Goal: Task Accomplishment & Management: Manage account settings

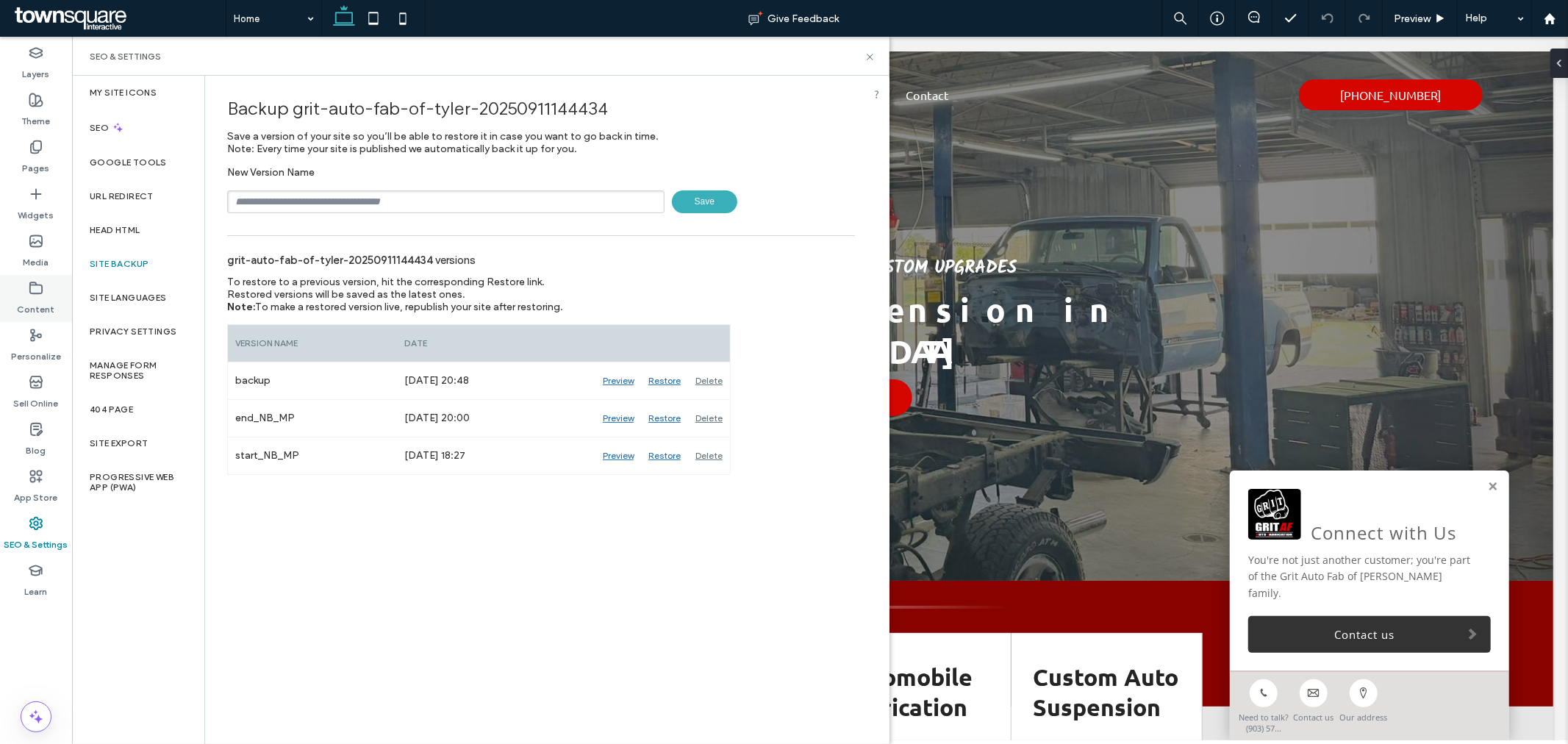
click at [49, 295] on label "Content" at bounding box center [36, 305] width 37 height 21
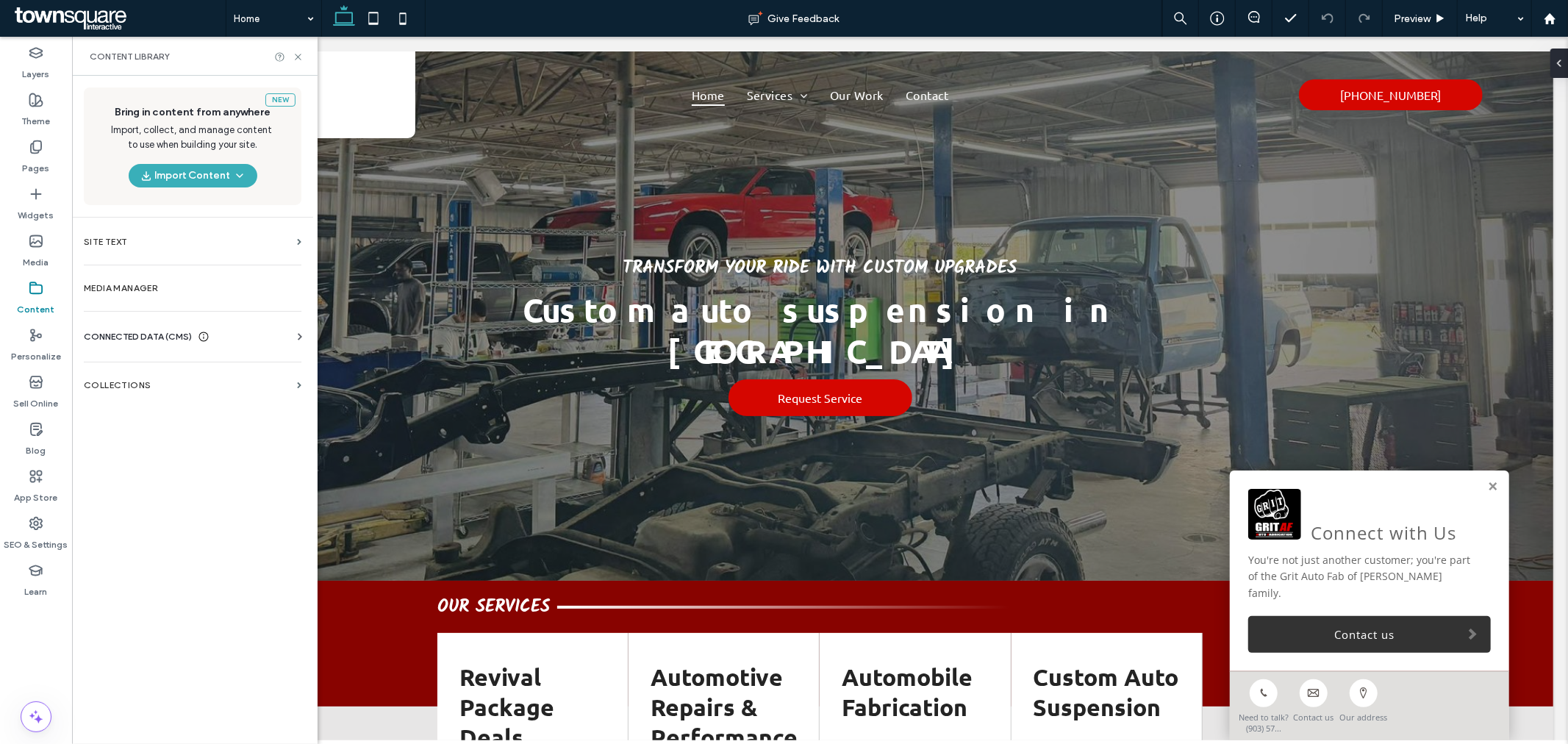
drag, startPoint x: 123, startPoint y: 334, endPoint x: 138, endPoint y: 333, distance: 15.0
click at [125, 334] on span "CONNECTED DATA (CMS)" at bounding box center [138, 337] width 108 height 15
click at [184, 380] on section "Business Info" at bounding box center [195, 373] width 223 height 33
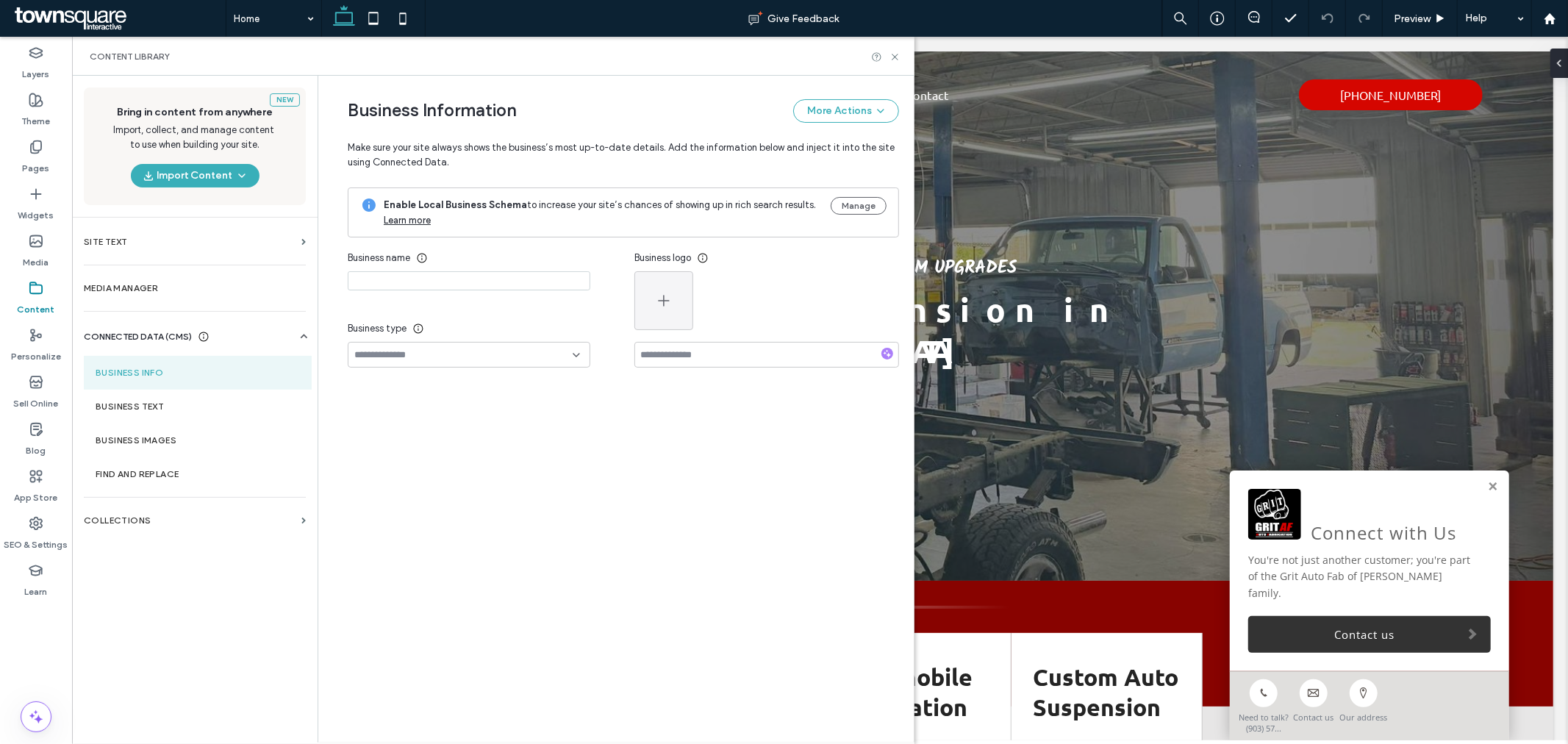
type input "**********"
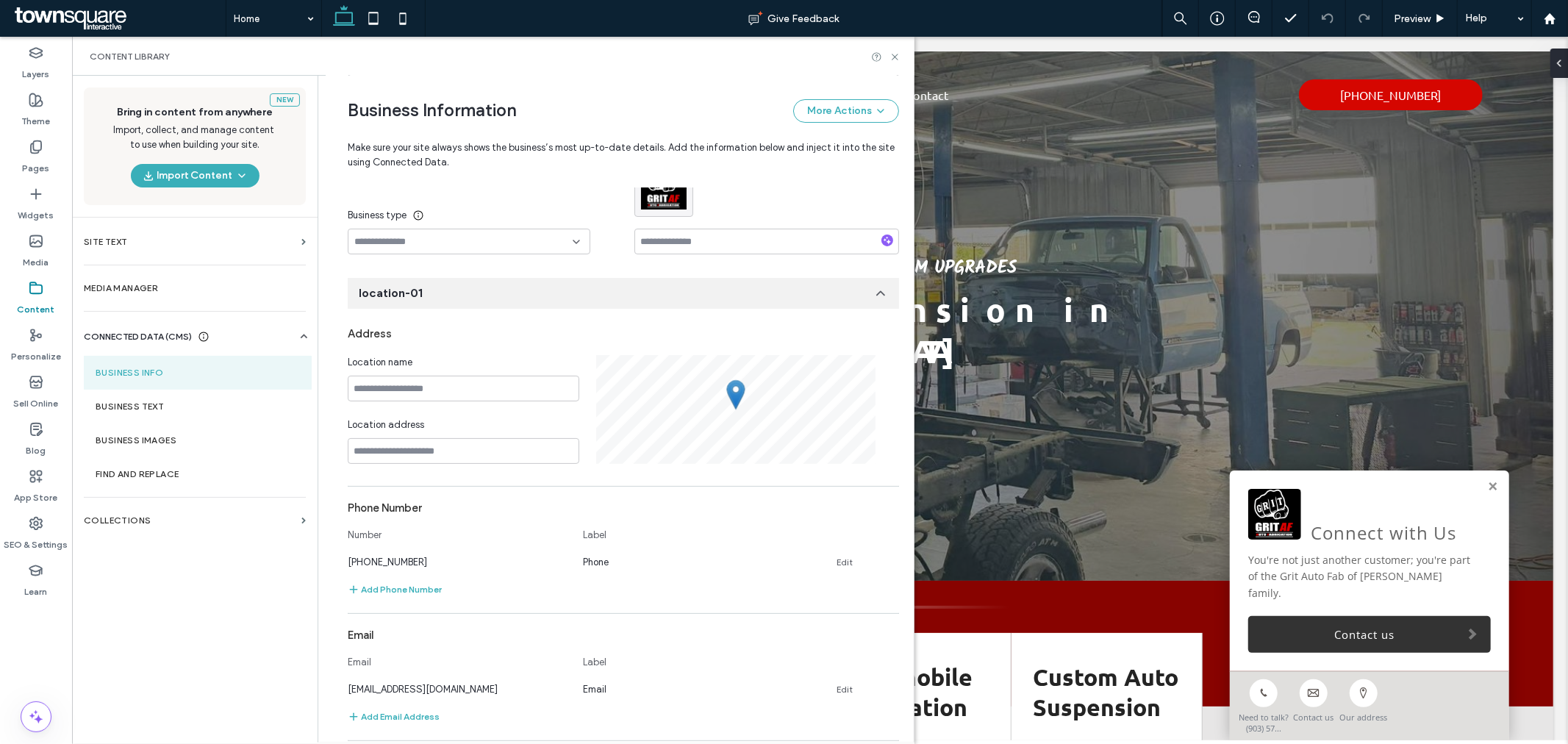
scroll to position [116, 0]
click at [518, 342] on div "Address" at bounding box center [623, 331] width 551 height 28
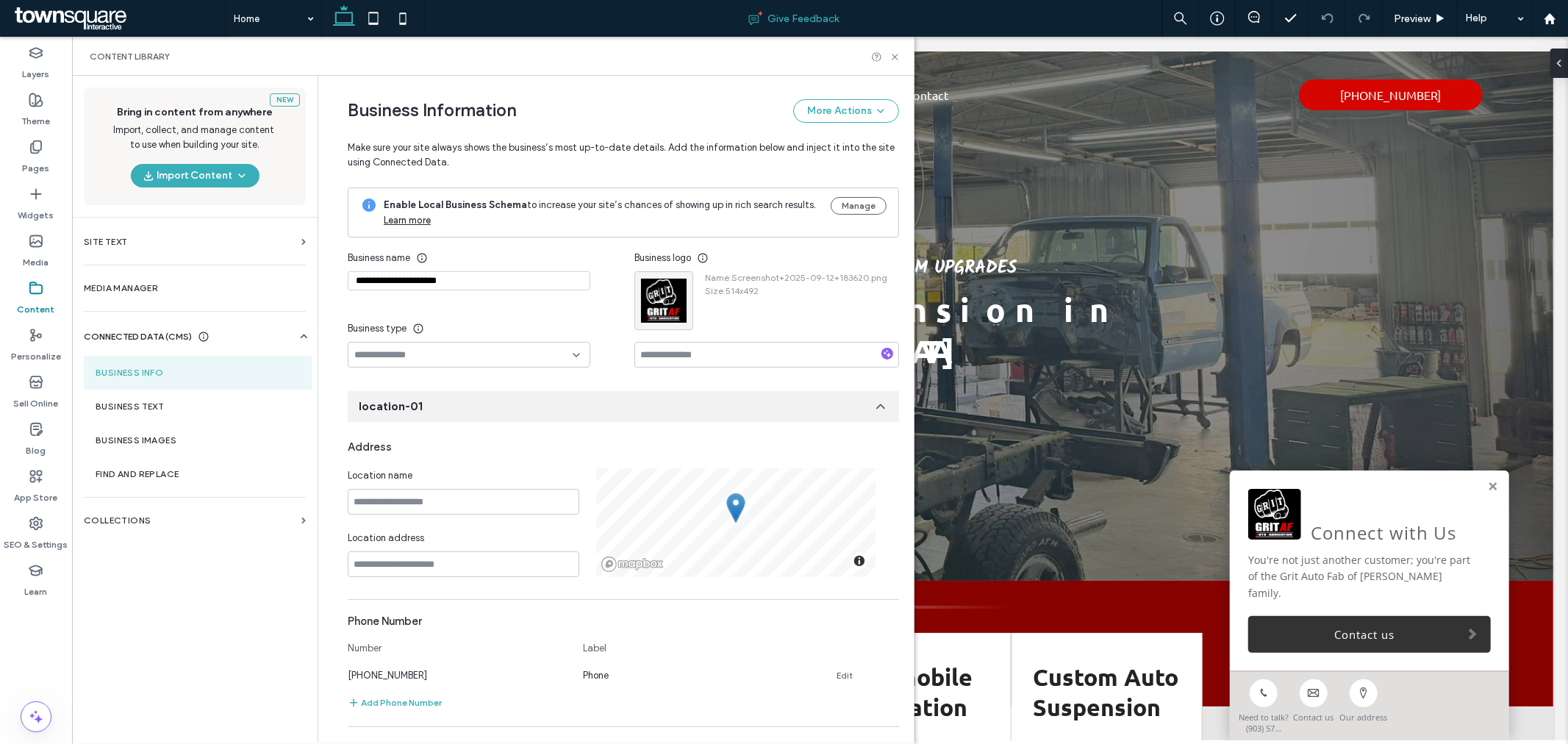
scroll to position [394, 0]
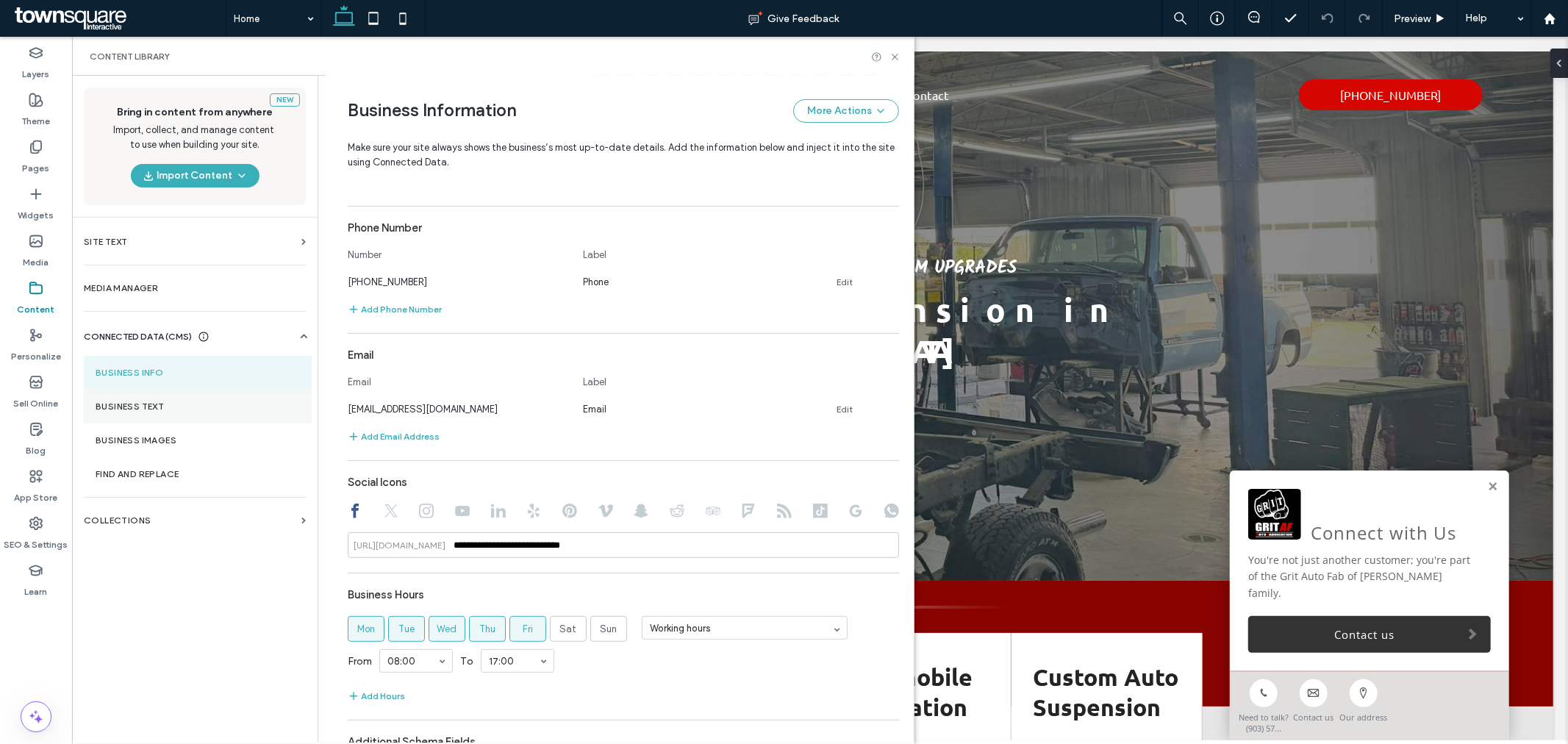
click at [197, 415] on section "Business Text" at bounding box center [198, 406] width 228 height 33
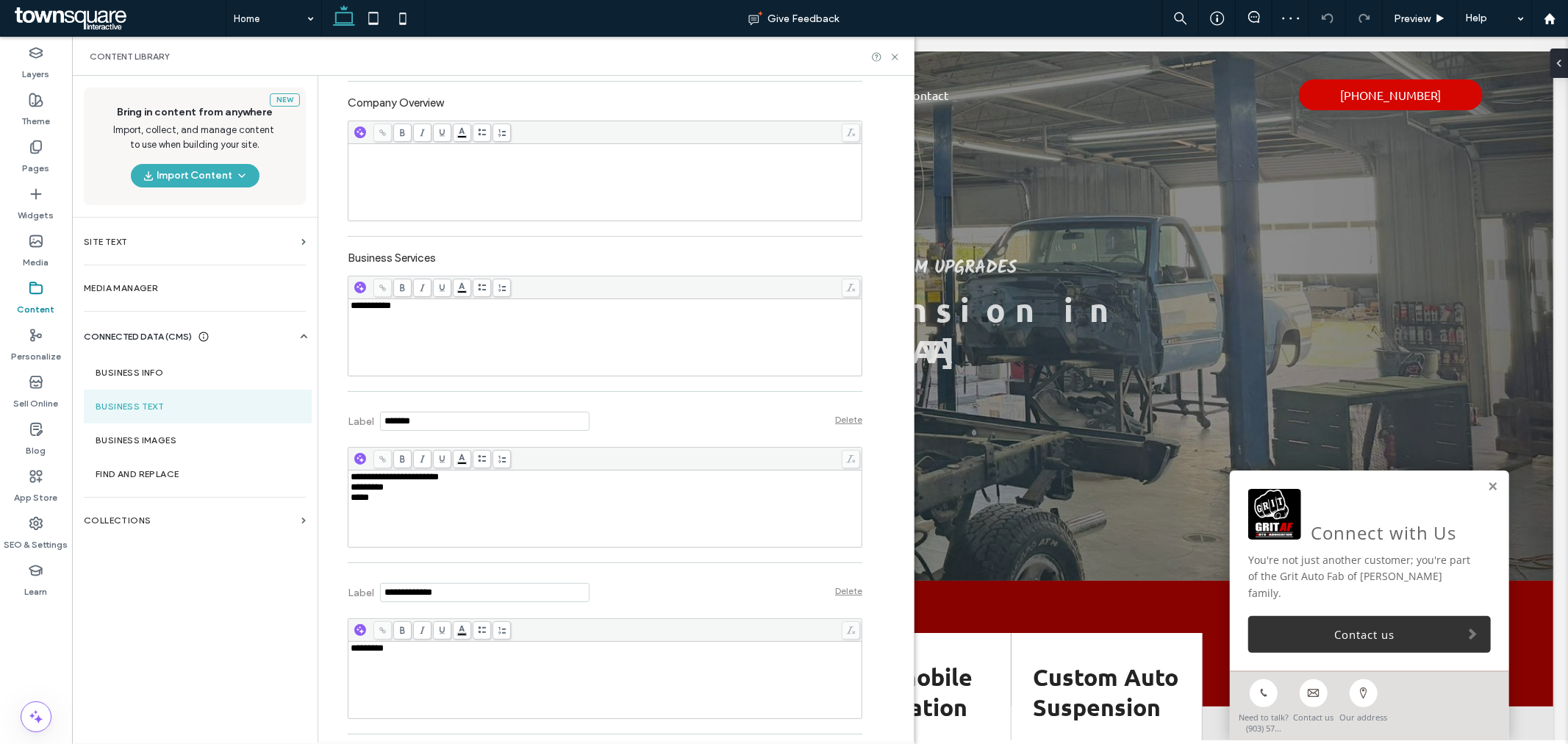
scroll to position [0, 0]
click at [360, 474] on span "**********" at bounding box center [395, 477] width 89 height 10
click at [364, 478] on span "**********" at bounding box center [396, 477] width 92 height 10
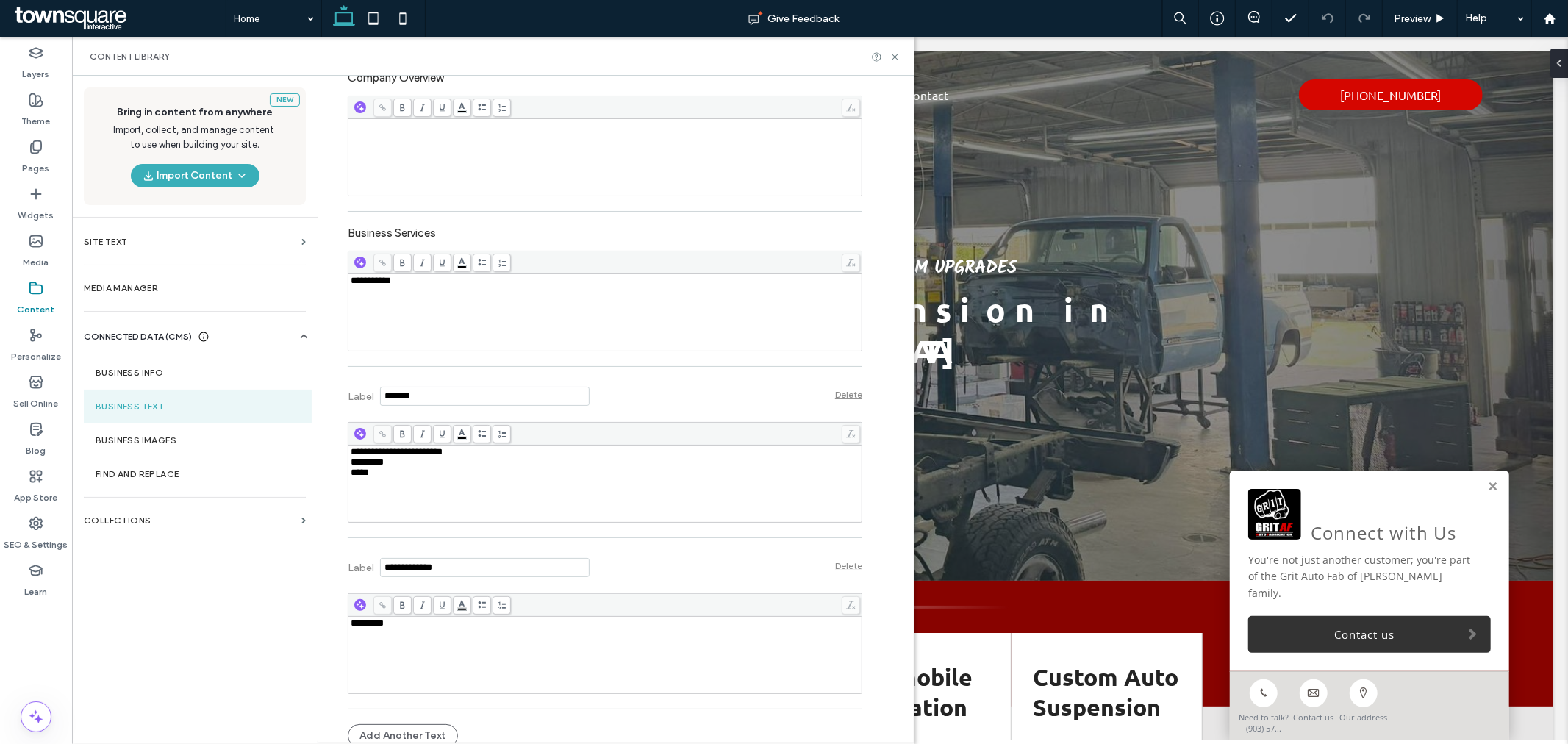
scroll to position [364, 0]
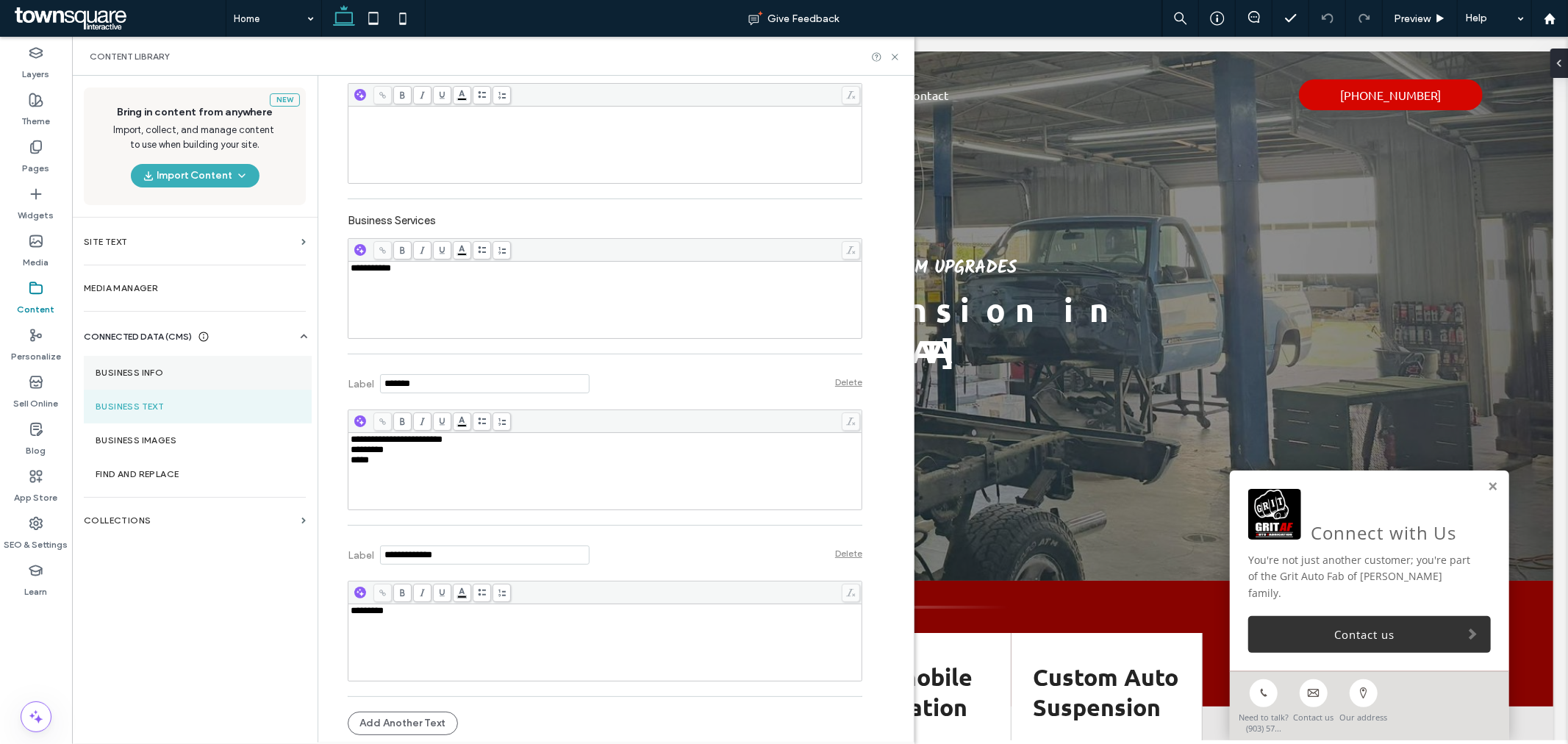
click at [167, 378] on section "Business Info" at bounding box center [198, 373] width 228 height 33
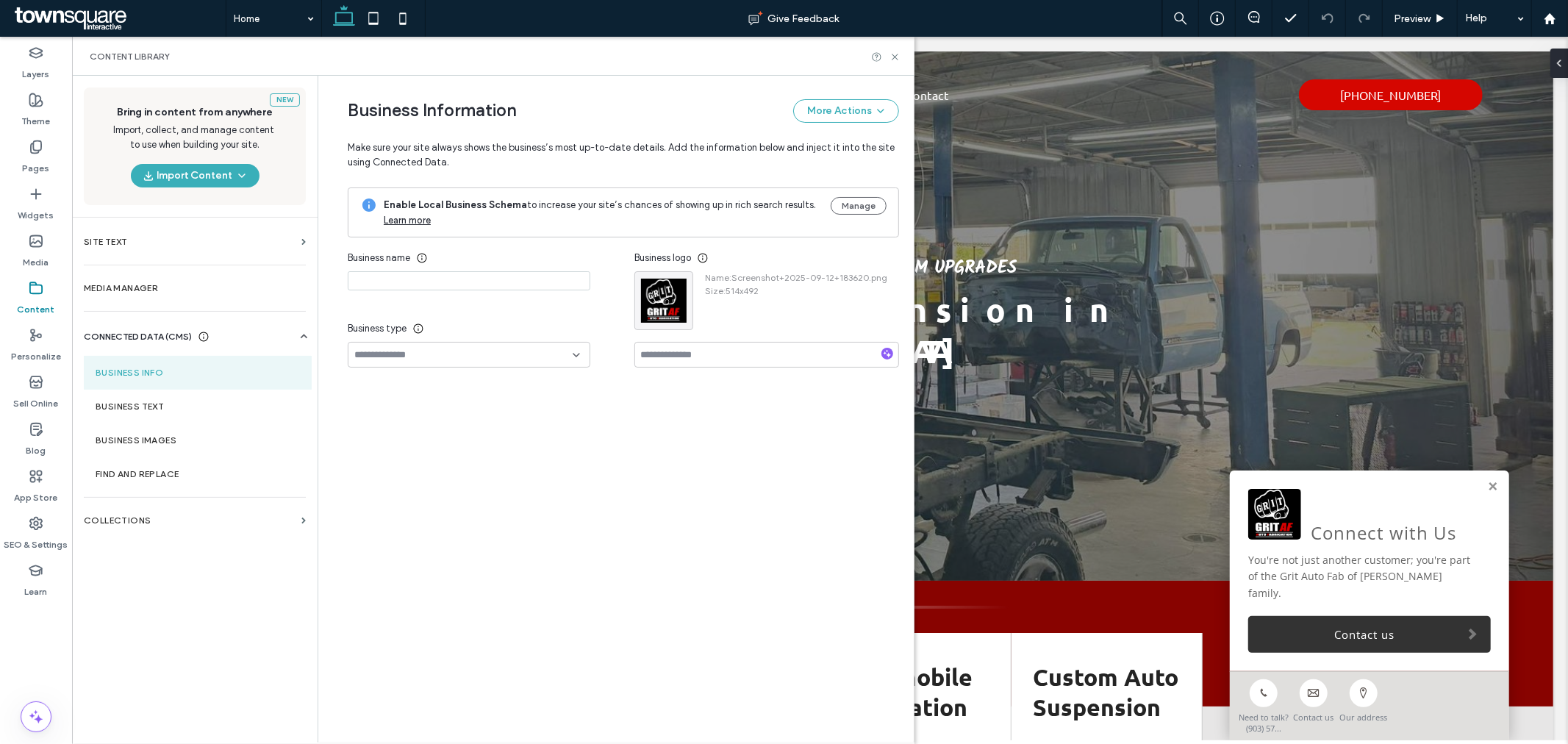
type input "**********"
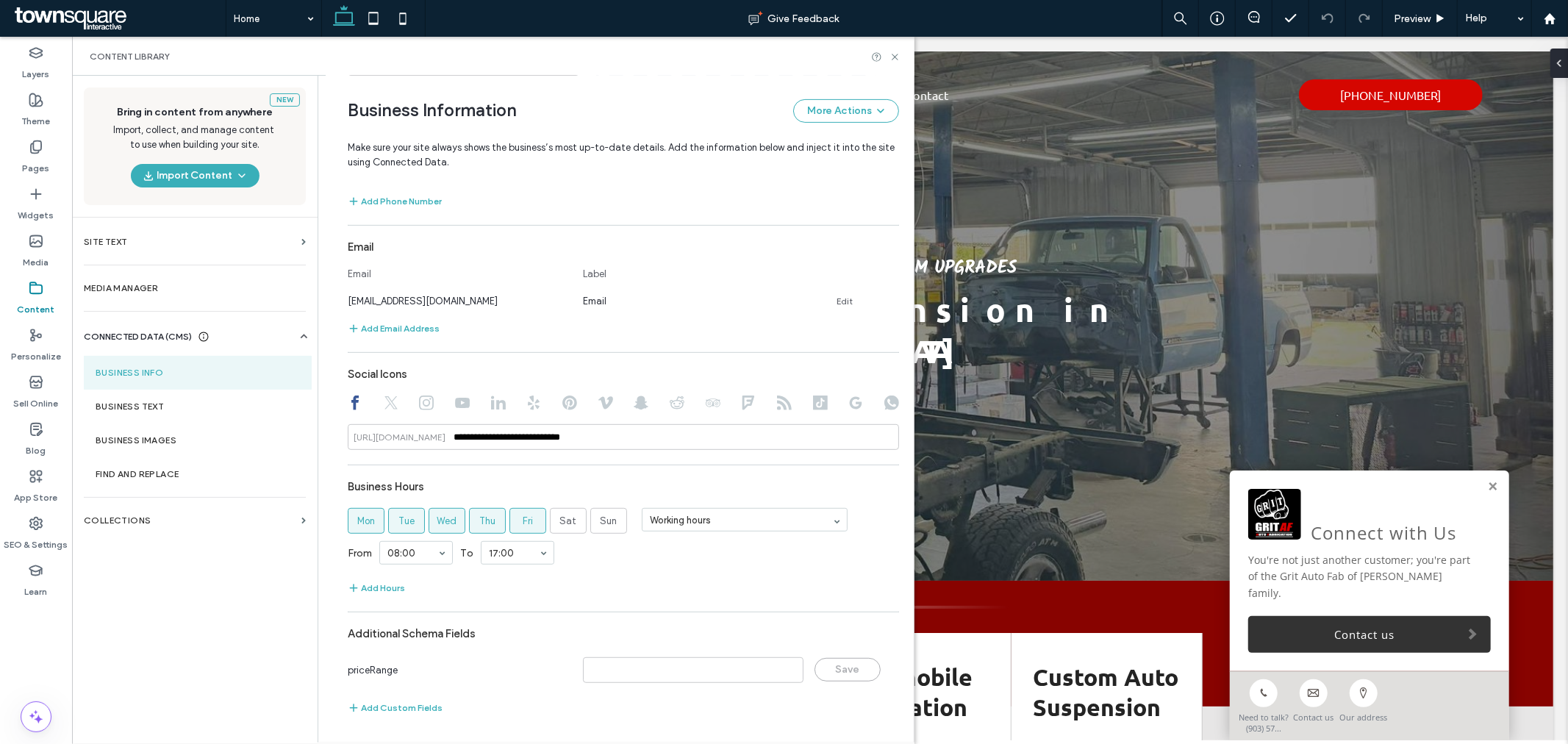
scroll to position [0, 0]
click at [887, 57] on div at bounding box center [886, 56] width 30 height 11
click at [891, 57] on icon at bounding box center [895, 56] width 11 height 11
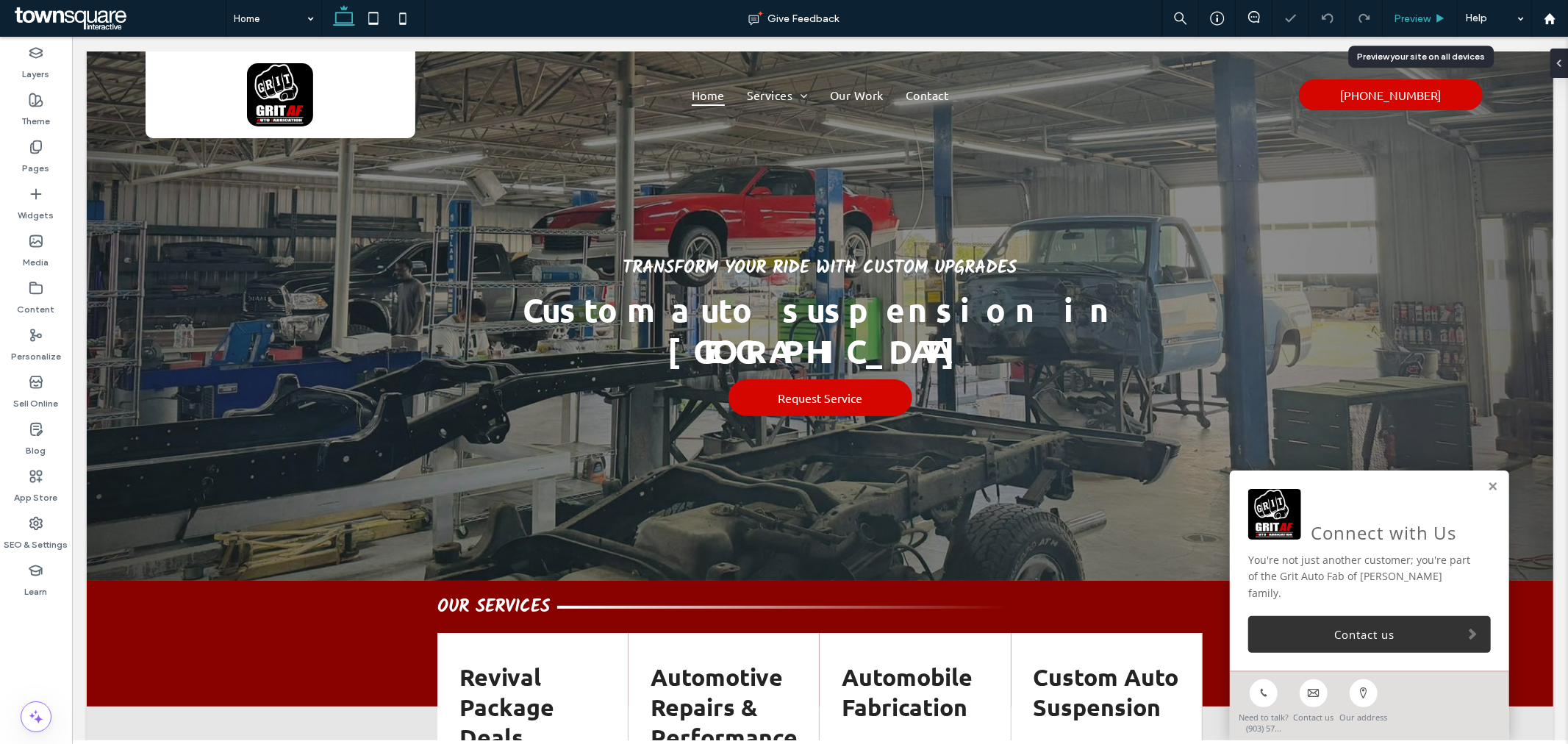
drag, startPoint x: 1406, startPoint y: 13, endPoint x: 842, endPoint y: 42, distance: 564.7
click at [1406, 13] on span "Preview" at bounding box center [1411, 19] width 36 height 13
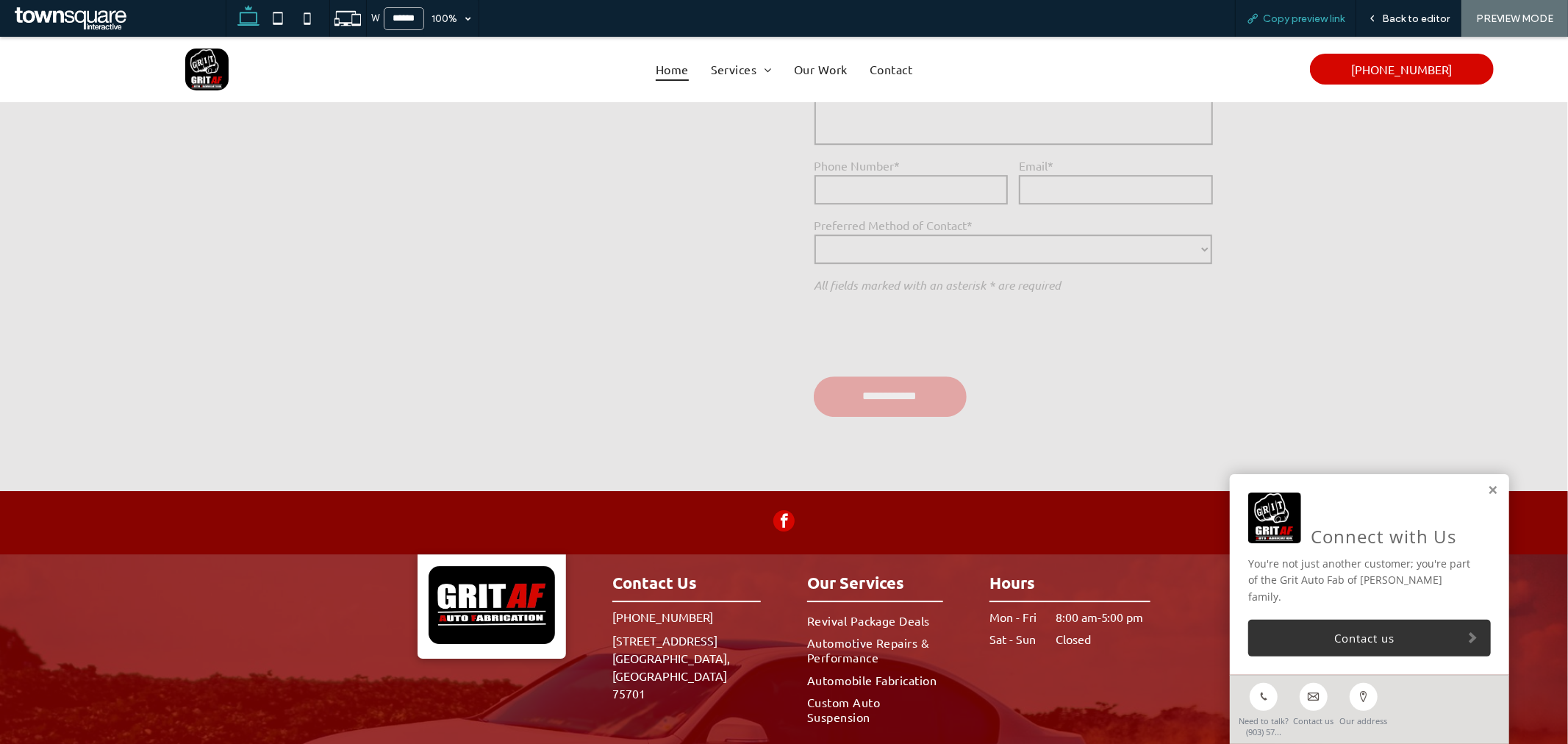
scroll to position [3646, 0]
click at [1296, 4] on div "Copy preview link" at bounding box center [1295, 18] width 121 height 36
click at [1291, 17] on span "Copy preview link" at bounding box center [1303, 19] width 82 height 13
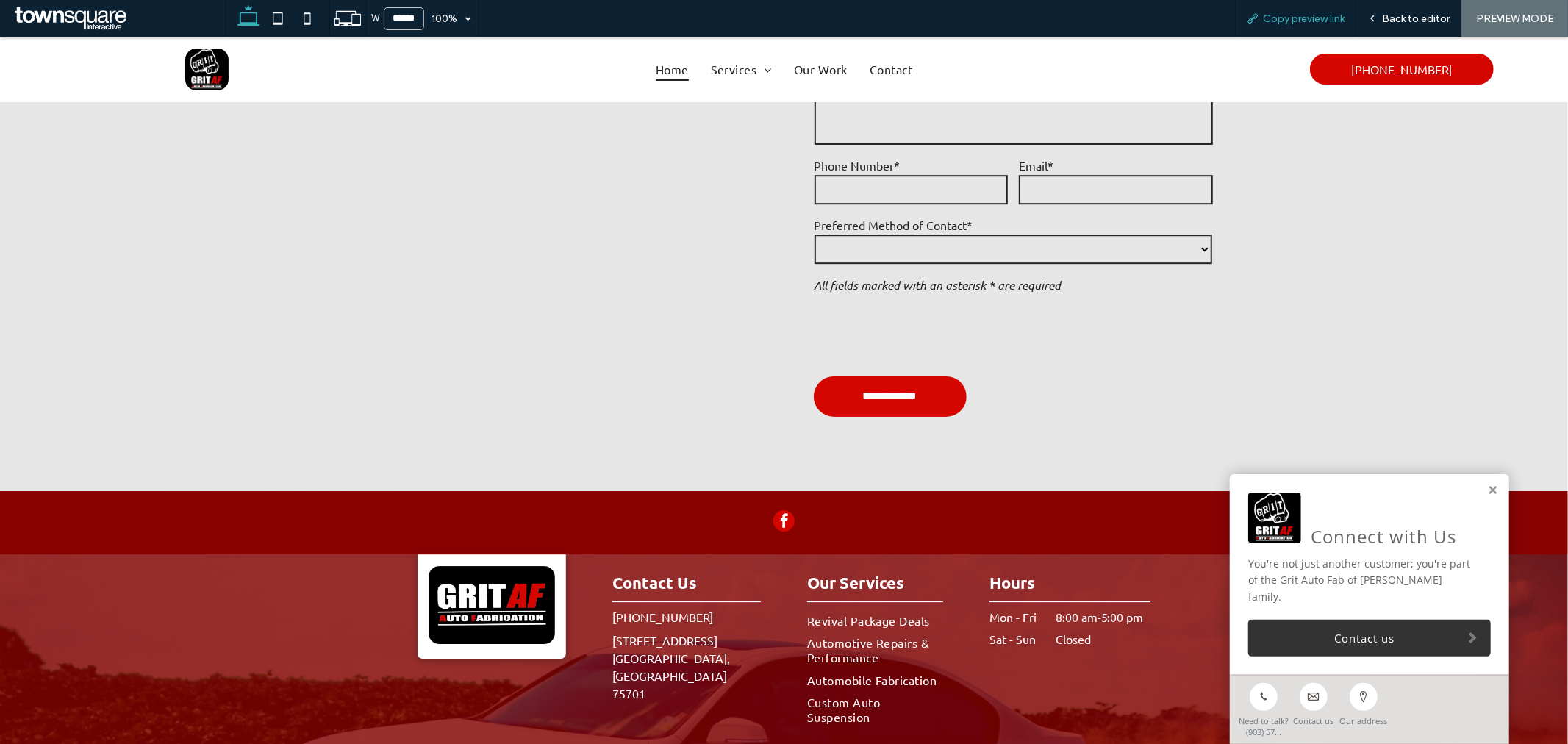
click at [1349, 10] on div "Copy preview link" at bounding box center [1295, 18] width 121 height 36
click at [1386, 16] on span "Back to editor" at bounding box center [1415, 19] width 68 height 13
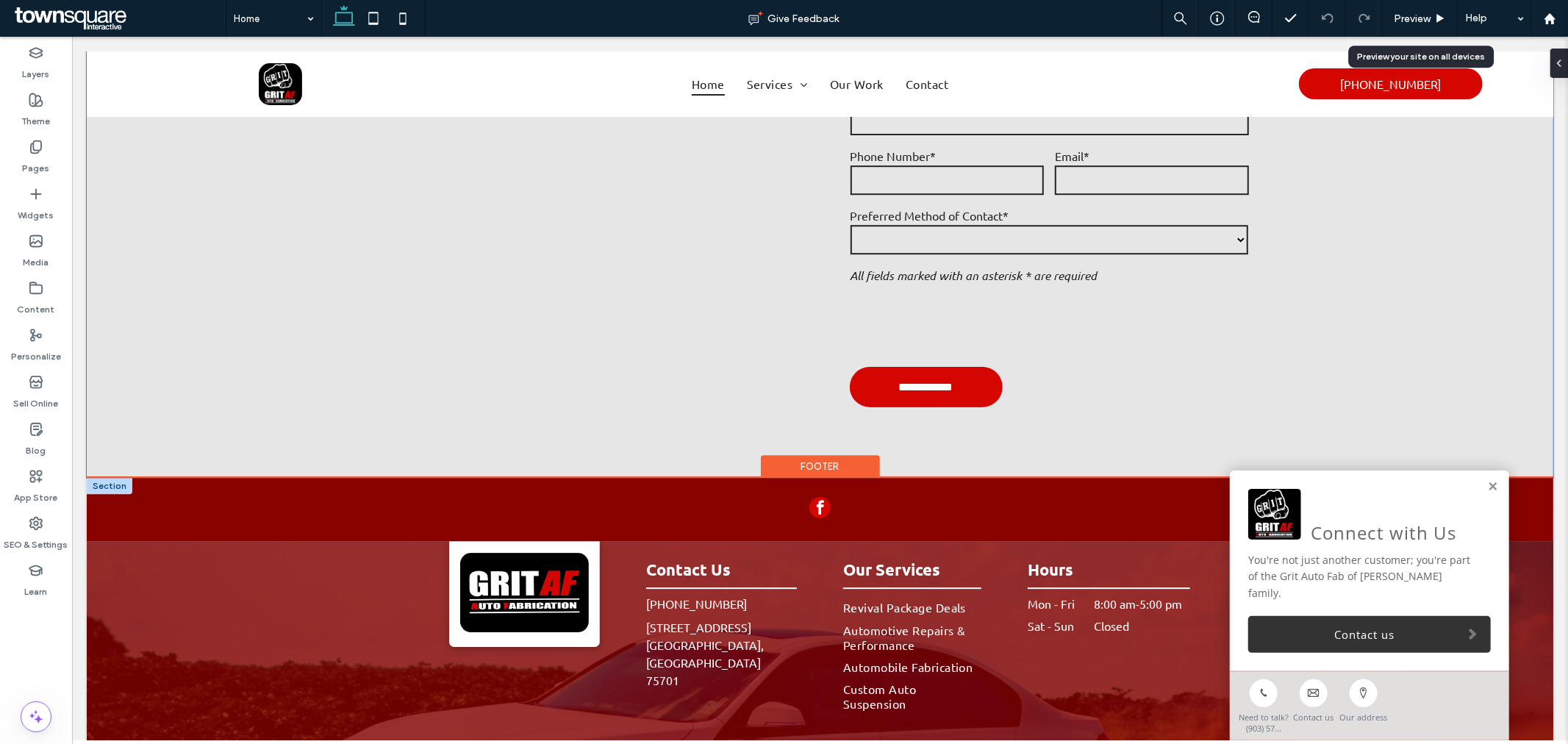
scroll to position [3626, 0]
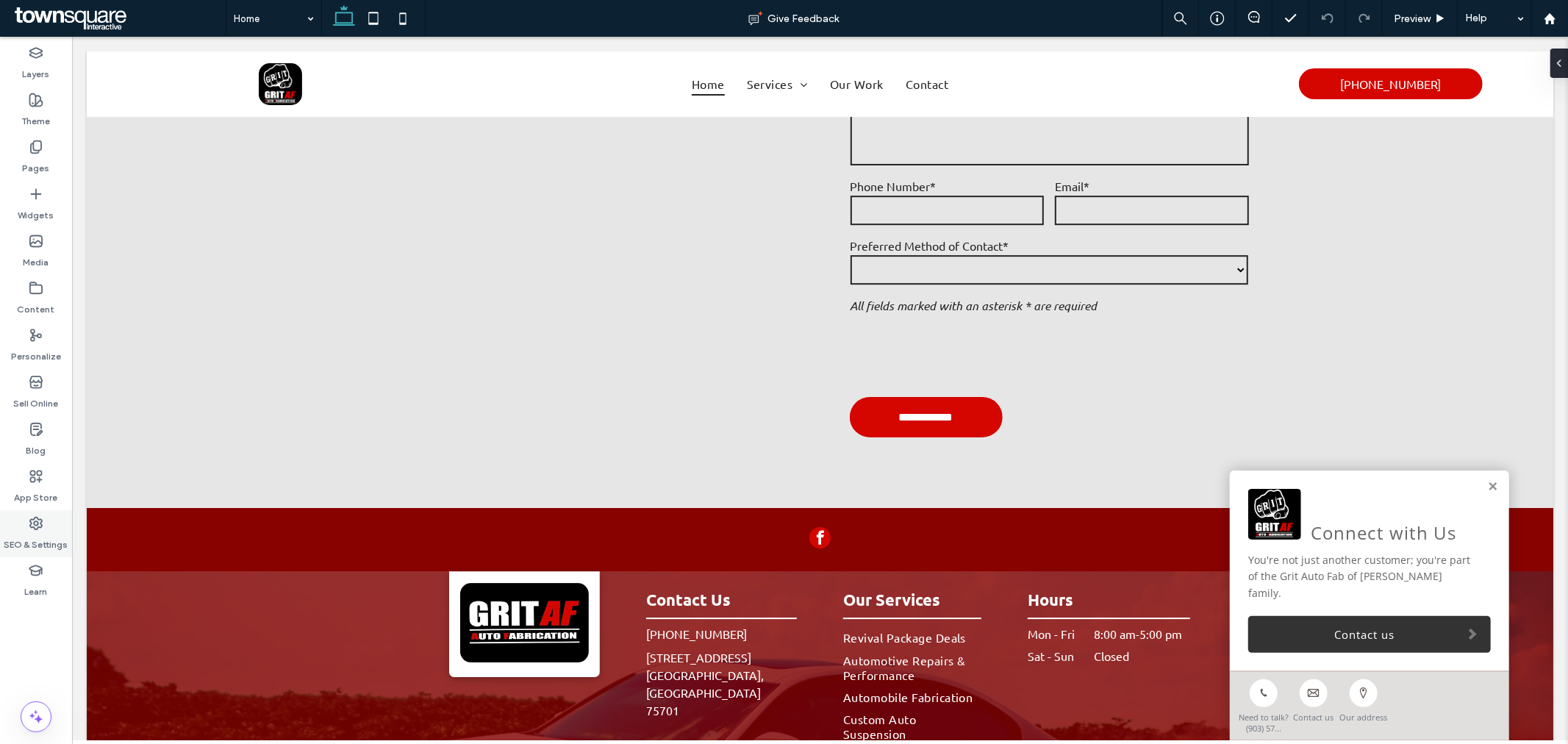
click at [31, 540] on label "SEO & Settings" at bounding box center [35, 540] width 64 height 21
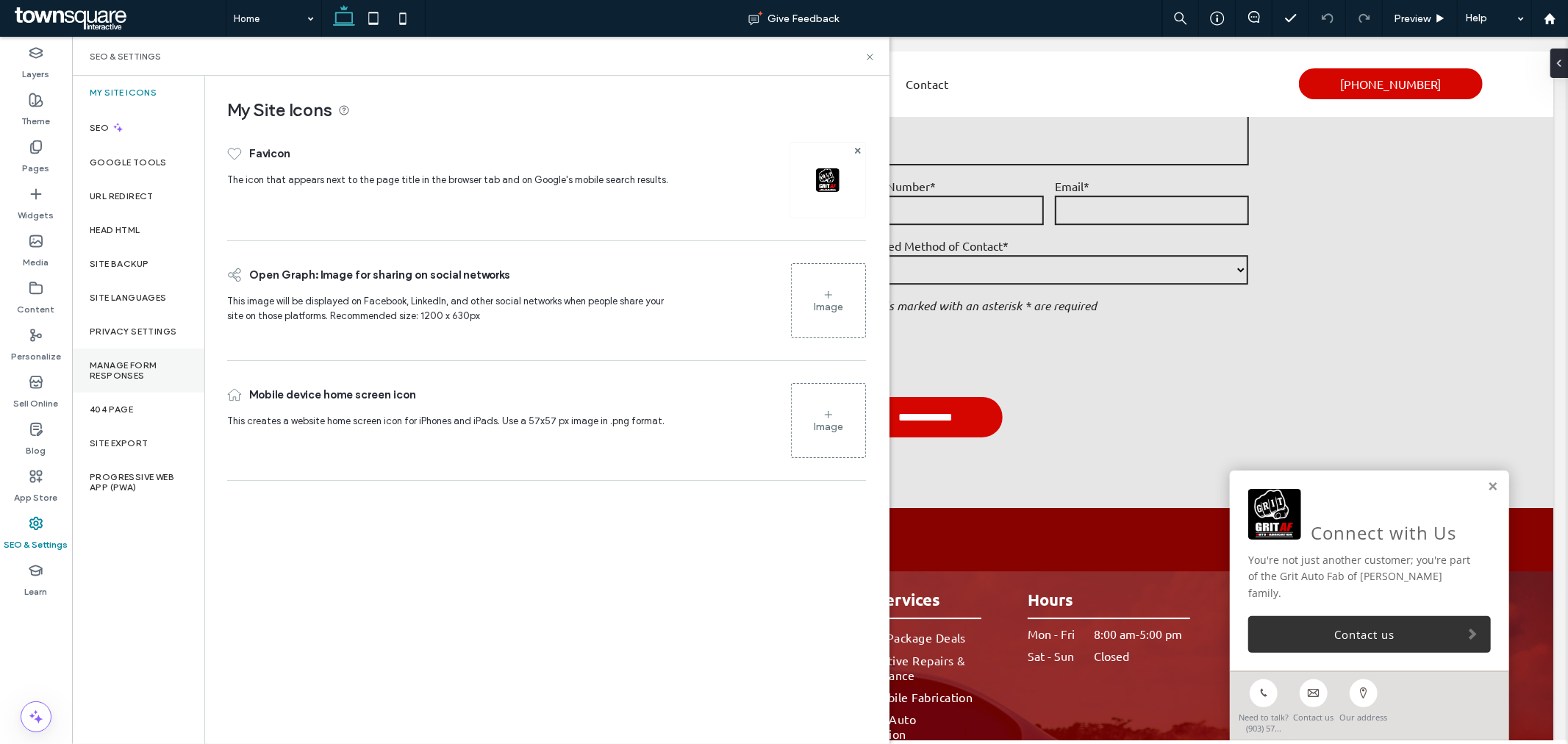
click at [123, 348] on div "Manage Form Responses" at bounding box center [138, 370] width 132 height 44
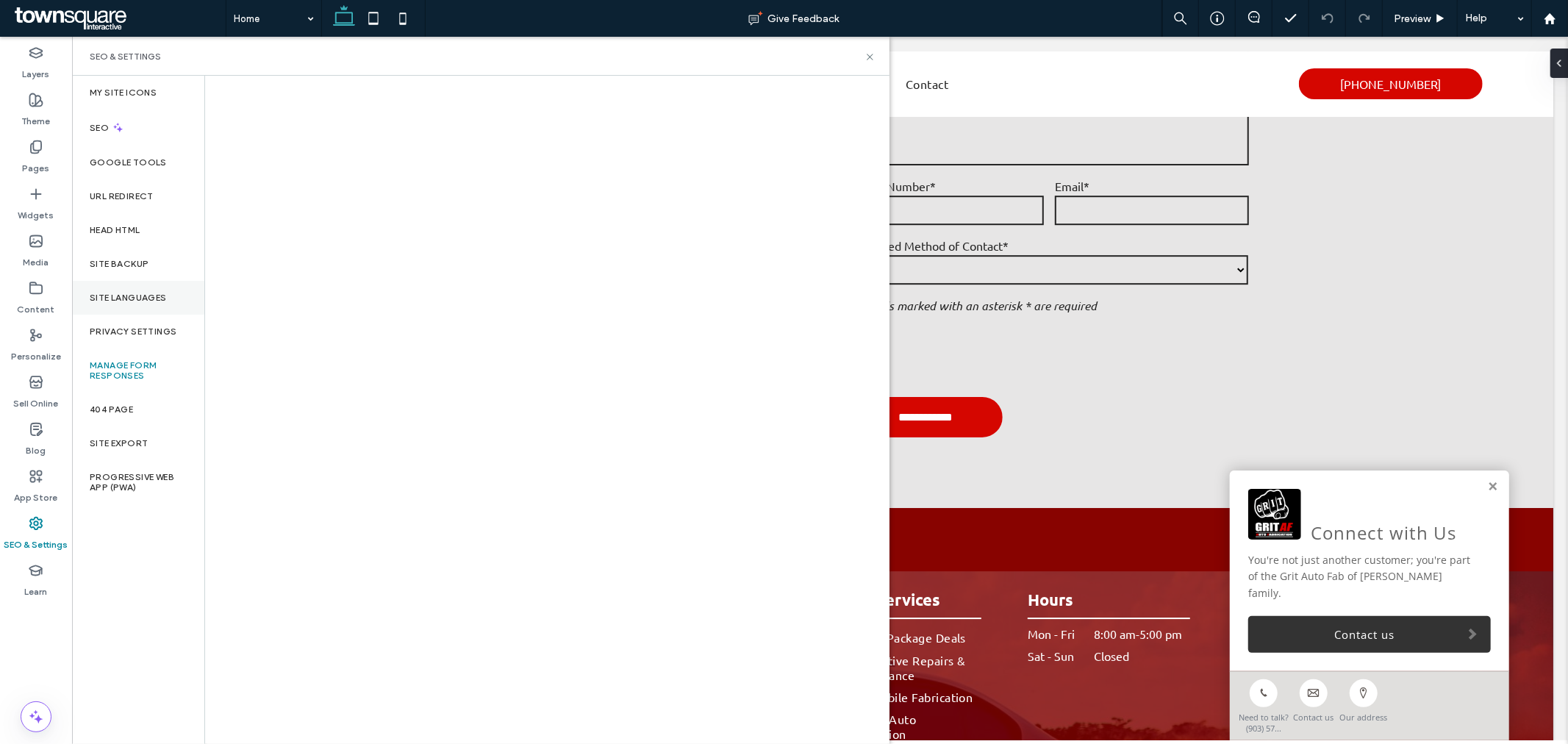
click at [134, 295] on label "Site Languages" at bounding box center [128, 297] width 77 height 10
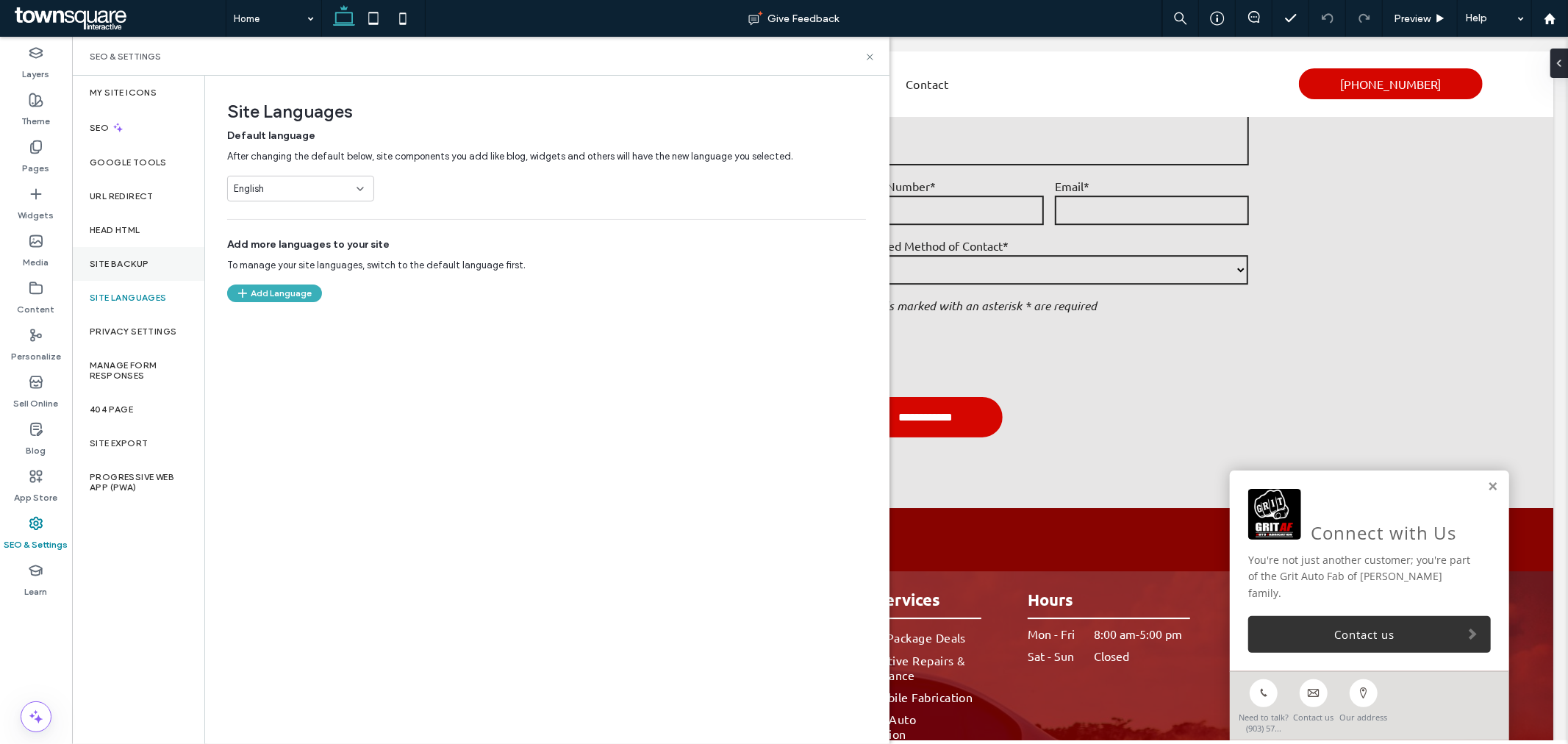
drag, startPoint x: 116, startPoint y: 239, endPoint x: 115, endPoint y: 248, distance: 9.1
click at [116, 238] on div "Head HTML" at bounding box center [138, 230] width 132 height 33
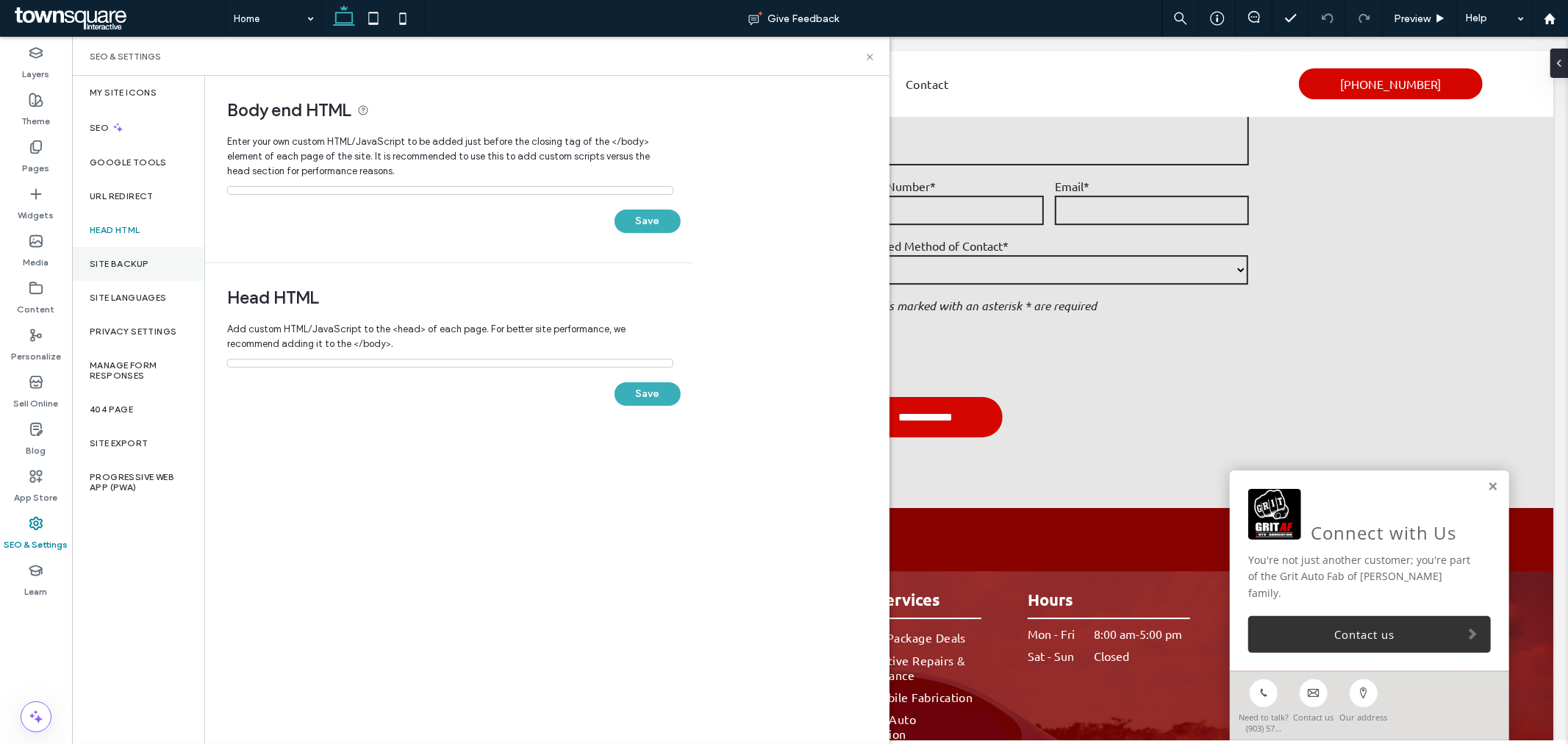
click at [118, 261] on label "Site Backup" at bounding box center [119, 264] width 59 height 10
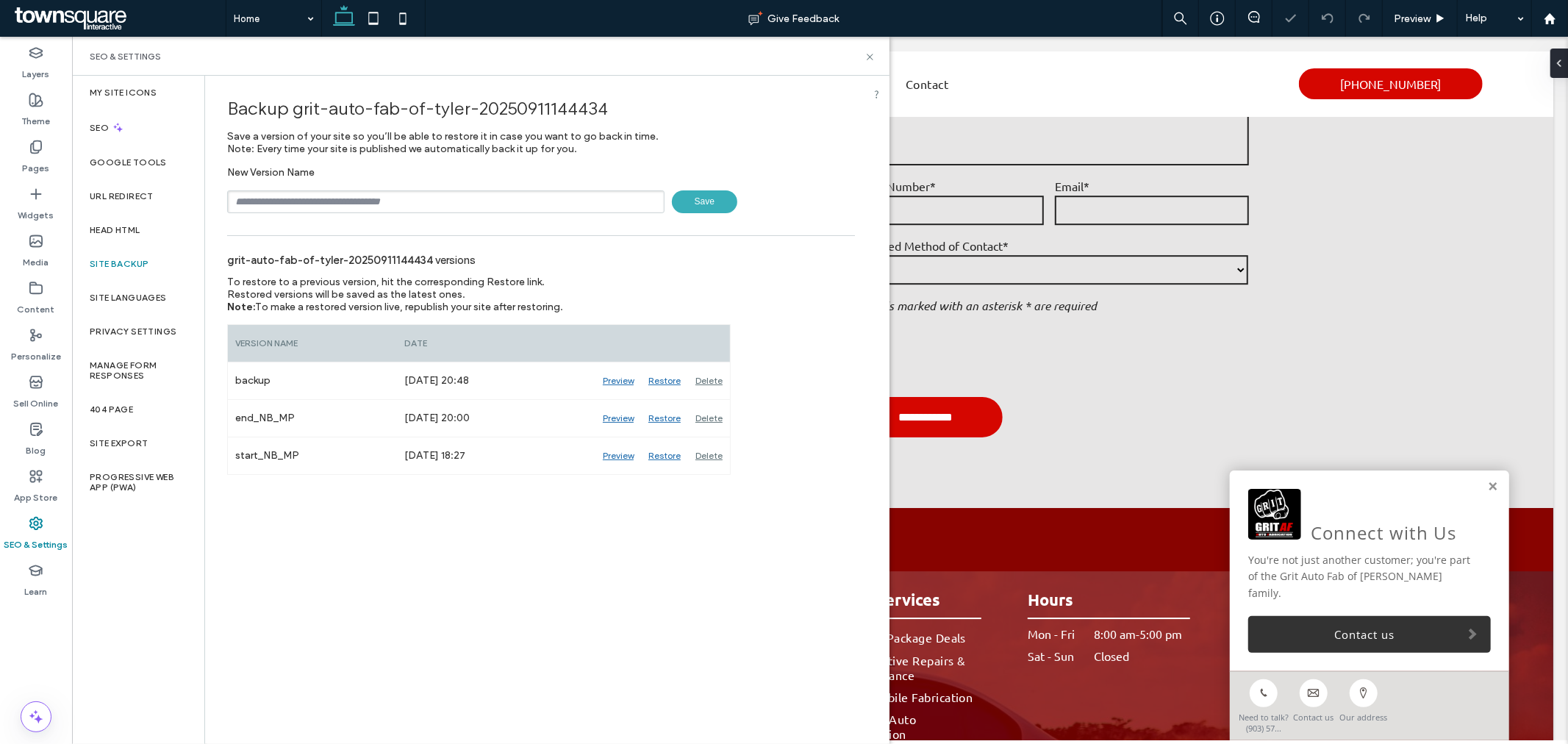
click at [325, 199] on input "text" at bounding box center [446, 201] width 437 height 23
type input "**********"
